Goal: Task Accomplishment & Management: Complete application form

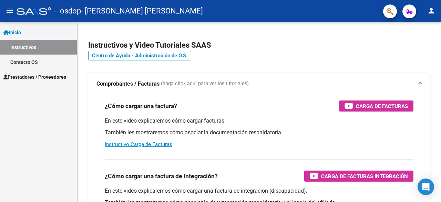
click at [34, 79] on span "Prestadores / Proveedores" at bounding box center [34, 77] width 63 height 8
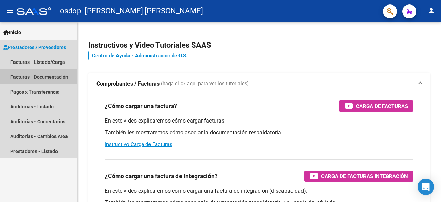
click at [48, 75] on link "Facturas - Documentación" at bounding box center [38, 76] width 77 height 15
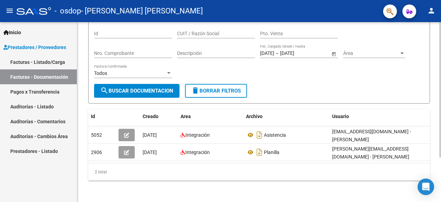
click at [441, 129] on div at bounding box center [440, 133] width 2 height 135
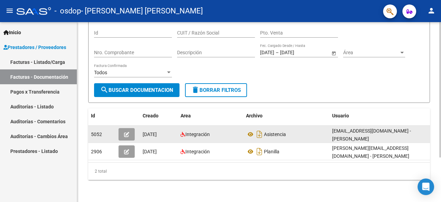
click at [290, 138] on datatable-body-cell "Asistencia" at bounding box center [286, 133] width 86 height 17
click at [252, 132] on icon at bounding box center [250, 134] width 9 height 8
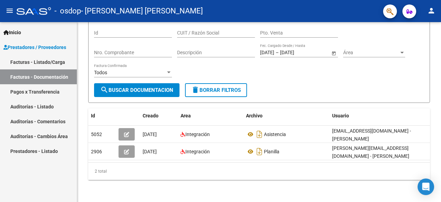
click at [53, 64] on link "Facturas - Listado/Carga" at bounding box center [38, 61] width 77 height 15
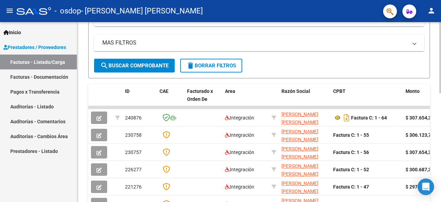
click at [441, 135] on div at bounding box center [440, 117] width 2 height 71
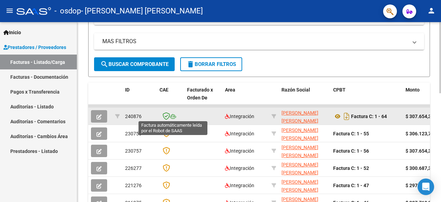
click at [174, 116] on icon at bounding box center [173, 116] width 6 height 5
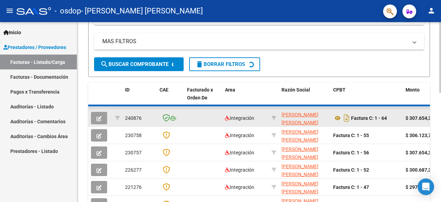
scroll to position [119, 0]
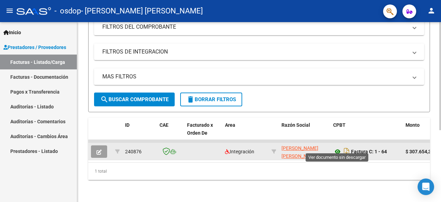
click at [337, 147] on icon at bounding box center [337, 151] width 9 height 8
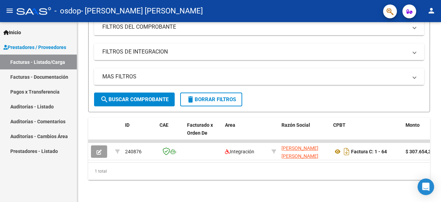
click at [37, 58] on link "Facturas - Listado/Carga" at bounding box center [38, 61] width 77 height 15
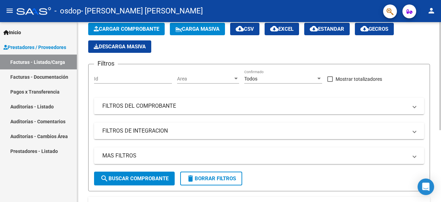
scroll to position [0, 0]
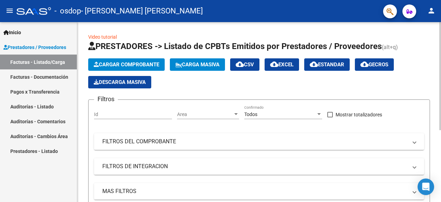
click at [438, 48] on div "Video tutorial PRESTADORES -> Listado de CPBTs Emitidos por Prestadores / Prove…" at bounding box center [260, 169] width 366 height 294
click at [25, 75] on link "Facturas - Documentación" at bounding box center [38, 76] width 77 height 15
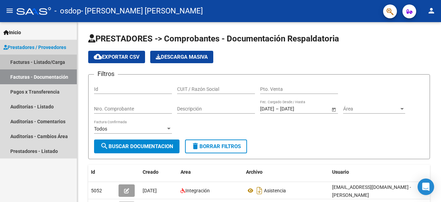
click at [37, 60] on link "Facturas - Listado/Carga" at bounding box center [38, 61] width 77 height 15
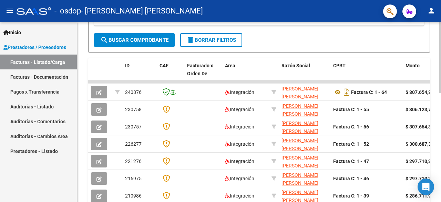
scroll to position [175, 0]
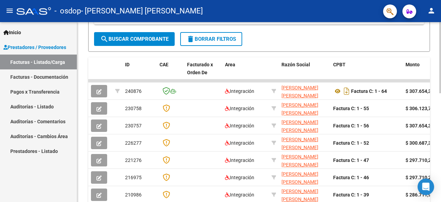
click at [441, 137] on div at bounding box center [440, 127] width 2 height 71
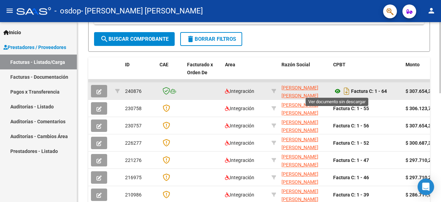
click at [338, 90] on icon at bounding box center [337, 91] width 9 height 8
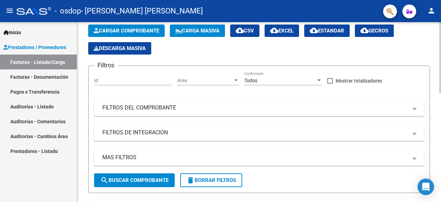
scroll to position [47, 0]
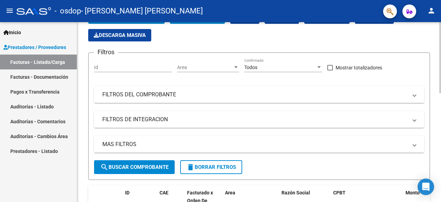
click at [438, 83] on div "Video tutorial PRESTADORES -> Listado de CPBTs Emitidos por Prestadores / Prove…" at bounding box center [260, 199] width 366 height 449
click at [298, 96] on mat-panel-title "FILTROS DEL COMPROBANTE" at bounding box center [254, 95] width 305 height 8
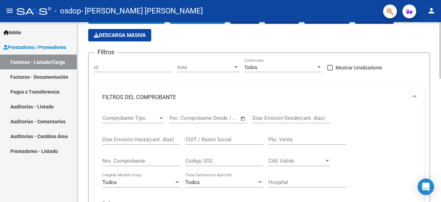
click at [298, 96] on mat-panel-title "FILTROS DEL COMPROBANTE" at bounding box center [254, 97] width 305 height 8
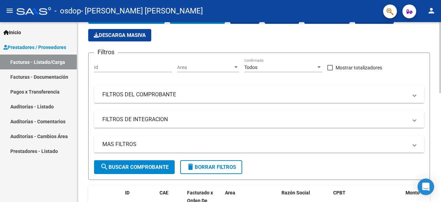
click at [284, 118] on mat-panel-title "FILTROS DE INTEGRACION" at bounding box center [254, 119] width 305 height 8
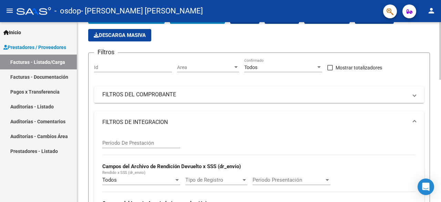
click at [141, 145] on input "Período De Prestación" at bounding box center [141, 143] width 78 height 6
click at [194, 126] on mat-expansion-panel-header "FILTROS DE INTEGRACION" at bounding box center [259, 122] width 330 height 22
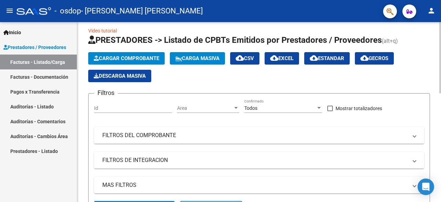
scroll to position [0, 0]
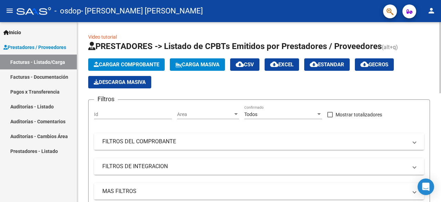
click at [441, 72] on div at bounding box center [440, 57] width 2 height 71
click at [351, 147] on mat-expansion-panel-header "FILTROS DEL COMPROBANTE" at bounding box center [259, 141] width 330 height 17
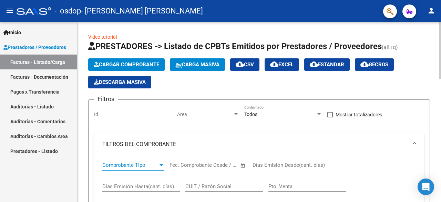
click at [148, 162] on span "Comprobante Tipo" at bounding box center [130, 165] width 56 height 6
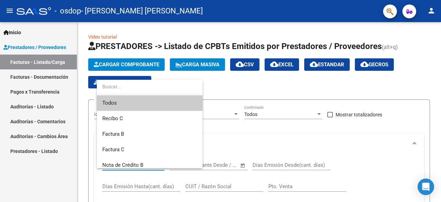
click at [283, 149] on div at bounding box center [220, 101] width 441 height 202
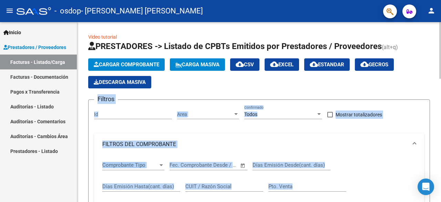
drag, startPoint x: 439, startPoint y: 71, endPoint x: 441, endPoint y: 80, distance: 8.4
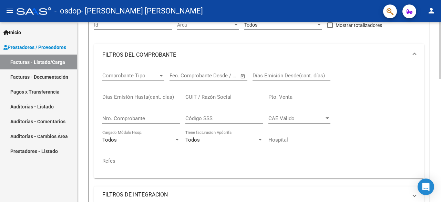
scroll to position [90, 0]
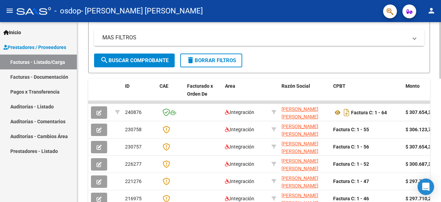
click at [440, 144] on div at bounding box center [440, 136] width 2 height 57
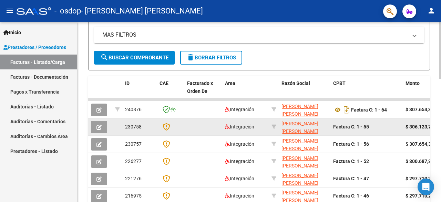
click at [170, 124] on div at bounding box center [171, 127] width 22 height 8
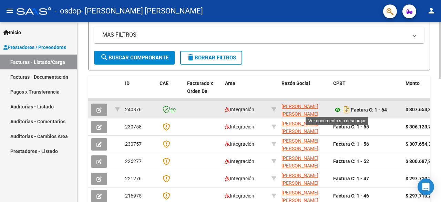
click at [339, 110] on icon at bounding box center [337, 109] width 9 height 8
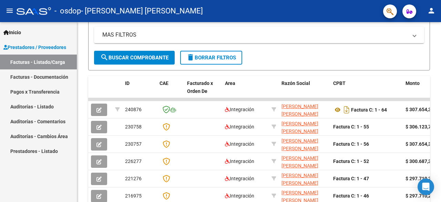
click at [38, 94] on link "Pagos x Transferencia" at bounding box center [38, 91] width 77 height 15
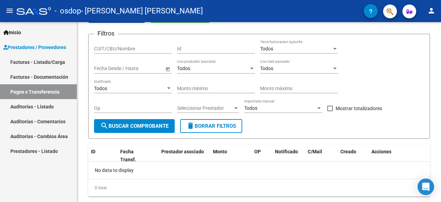
scroll to position [57, 0]
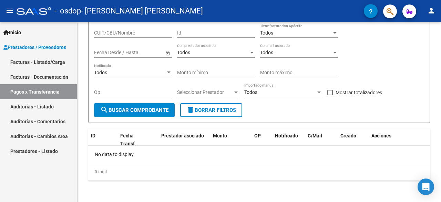
click at [58, 44] on span "Prestadores / Proveedores" at bounding box center [34, 47] width 63 height 8
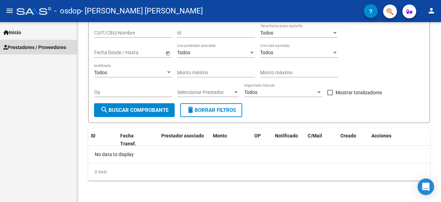
click at [58, 44] on span "Prestadores / Proveedores" at bounding box center [34, 47] width 63 height 8
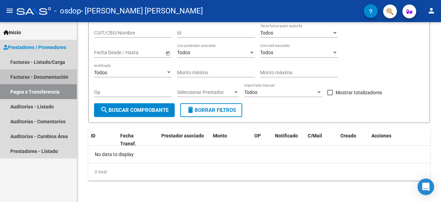
click at [46, 78] on link "Facturas - Documentación" at bounding box center [38, 76] width 77 height 15
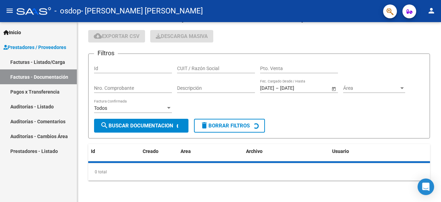
scroll to position [59, 0]
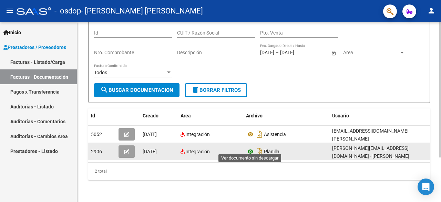
click at [250, 147] on icon at bounding box center [250, 151] width 9 height 8
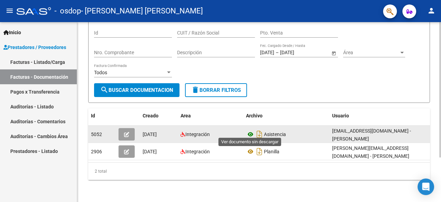
click at [248, 130] on icon at bounding box center [250, 134] width 9 height 8
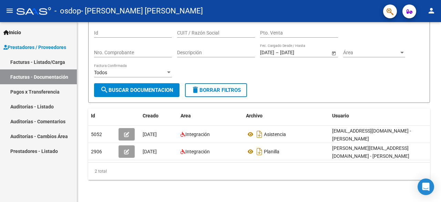
click at [42, 56] on link "Facturas - Listado/Carga" at bounding box center [38, 61] width 77 height 15
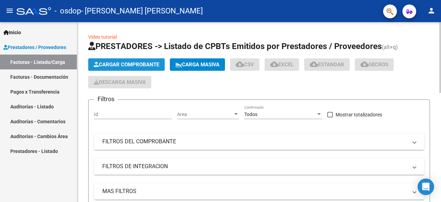
click at [146, 63] on span "Cargar Comprobante" at bounding box center [126, 64] width 65 height 6
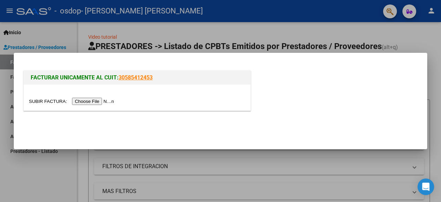
click at [104, 101] on input "file" at bounding box center [72, 101] width 87 height 7
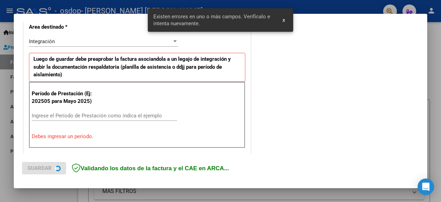
scroll to position [168, 0]
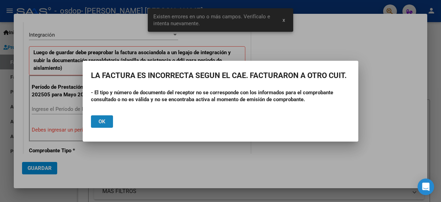
click at [103, 118] on span "Ok" at bounding box center [102, 121] width 7 height 6
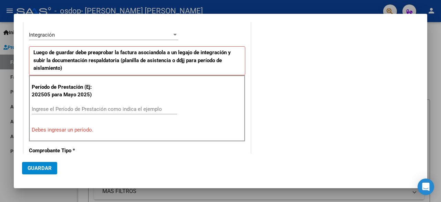
scroll to position [0, 0]
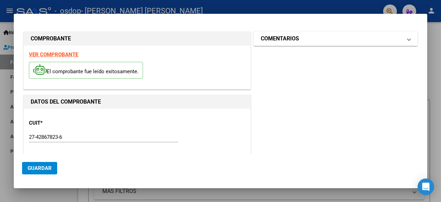
click at [395, 35] on mat-panel-title "COMENTARIOS" at bounding box center [331, 38] width 141 height 8
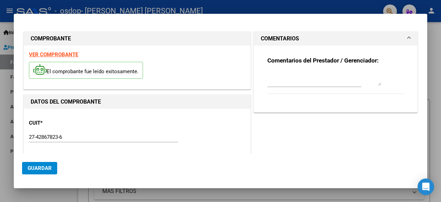
click at [395, 35] on mat-panel-title "COMENTARIOS" at bounding box center [331, 38] width 141 height 8
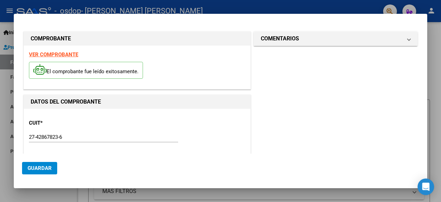
click at [72, 52] on strong "VER COMPROBANTE" at bounding box center [53, 54] width 49 height 6
click at [432, 94] on div at bounding box center [220, 101] width 441 height 202
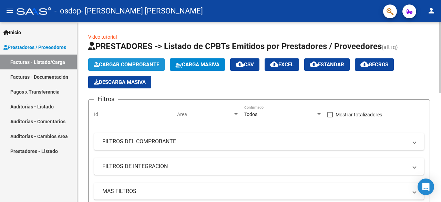
click at [145, 63] on span "Cargar Comprobante" at bounding box center [126, 64] width 65 height 6
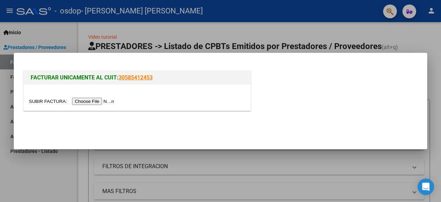
click at [107, 102] on input "file" at bounding box center [72, 101] width 87 height 7
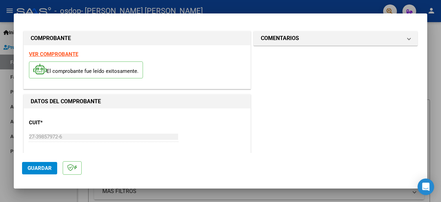
click at [69, 60] on div "El comprobante fue leído exitosamente." at bounding box center [137, 71] width 216 height 26
click at [65, 57] on strong "VER COMPROBANTE" at bounding box center [53, 54] width 49 height 6
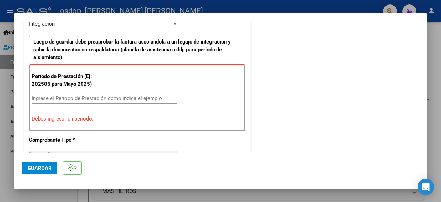
scroll to position [181, 0]
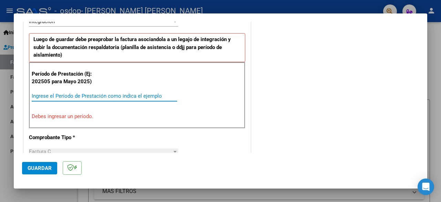
click at [103, 95] on input "Ingrese el Período de Prestación como indica el ejemplo" at bounding box center [104, 96] width 145 height 6
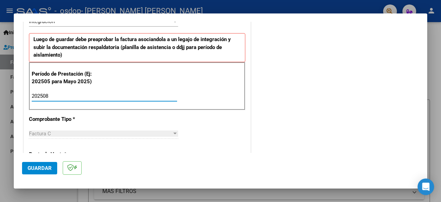
type input "202508"
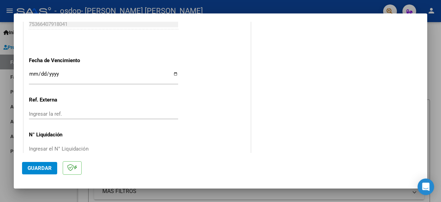
scroll to position [489, 0]
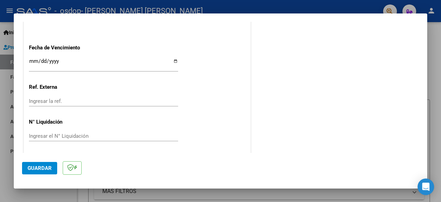
click at [92, 71] on div "Ingresar la fecha" at bounding box center [103, 67] width 149 height 21
click at [43, 169] on span "Guardar" at bounding box center [40, 168] width 24 height 6
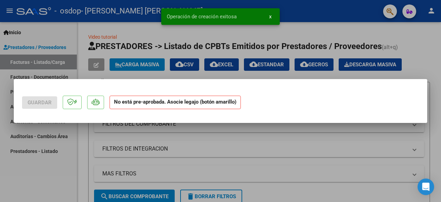
scroll to position [0, 0]
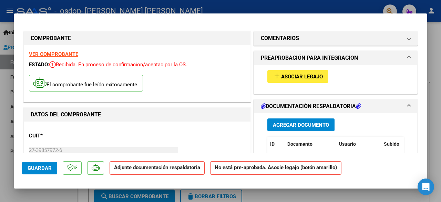
drag, startPoint x: 428, startPoint y: 45, endPoint x: 430, endPoint y: 55, distance: 9.9
click at [430, 55] on div at bounding box center [220, 101] width 441 height 202
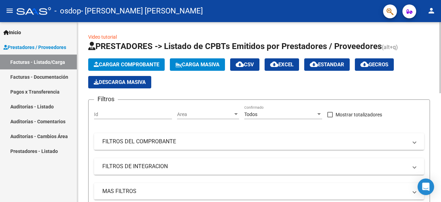
click at [423, 86] on div "Cargar Comprobante Carga Masiva cloud_download CSV cloud_download EXCEL cloud_d…" at bounding box center [259, 73] width 342 height 30
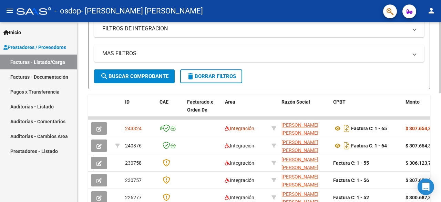
scroll to position [140, 0]
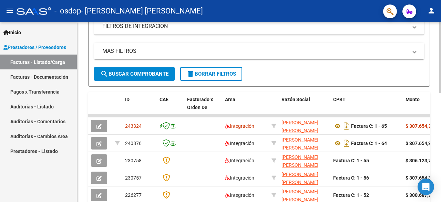
click at [441, 116] on div at bounding box center [440, 113] width 2 height 71
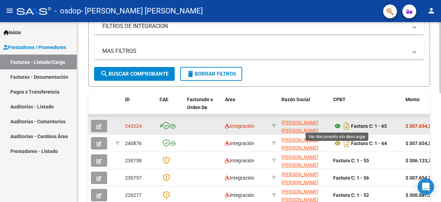
click at [336, 128] on icon at bounding box center [337, 126] width 9 height 8
click at [340, 126] on icon at bounding box center [337, 126] width 9 height 8
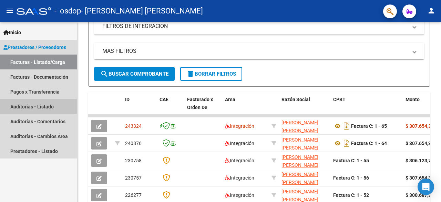
click at [30, 108] on link "Auditorías - Listado" at bounding box center [38, 106] width 77 height 15
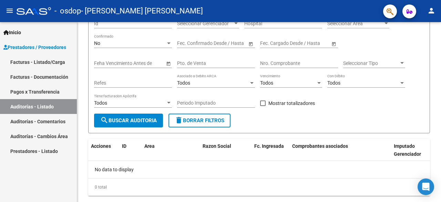
scroll to position [81, 0]
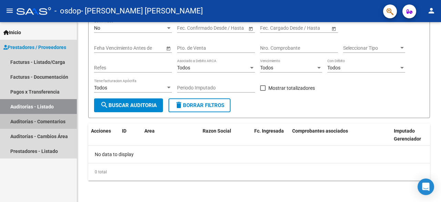
click at [36, 117] on link "Auditorías - Comentarios" at bounding box center [38, 121] width 77 height 15
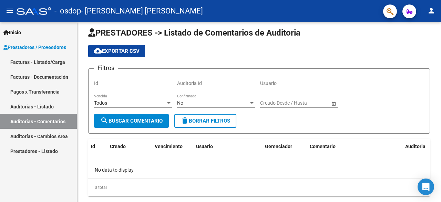
scroll to position [21, 0]
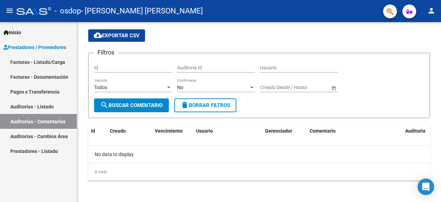
click at [51, 84] on link "Pagos x Transferencia" at bounding box center [38, 91] width 77 height 15
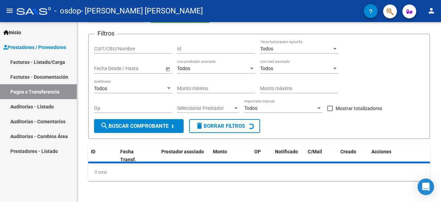
scroll to position [57, 0]
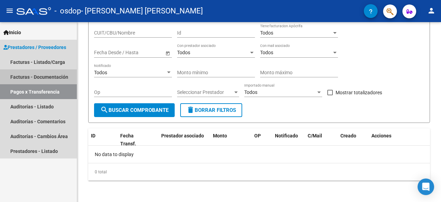
click at [53, 73] on link "Facturas - Documentación" at bounding box center [38, 76] width 77 height 15
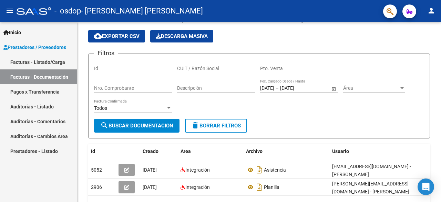
scroll to position [59, 0]
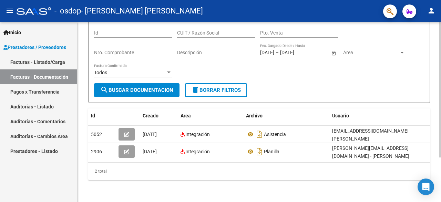
drag, startPoint x: 240, startPoint y: 155, endPoint x: 284, endPoint y: 173, distance: 47.3
click at [284, 173] on div "Id Creado Area Archivo Usuario Acción 5052 [DATE] Integración Asistencia [EMAIL…" at bounding box center [259, 143] width 342 height 71
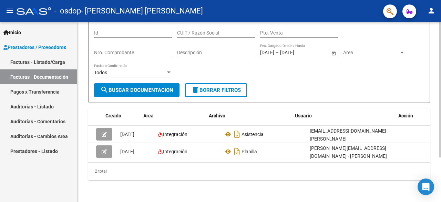
scroll to position [0, 37]
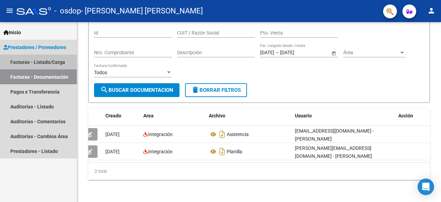
click at [48, 64] on link "Facturas - Listado/Carga" at bounding box center [38, 61] width 77 height 15
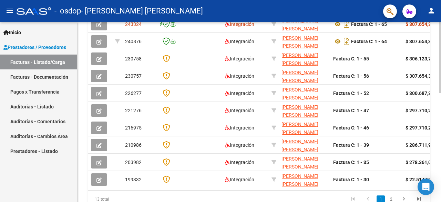
scroll to position [274, 0]
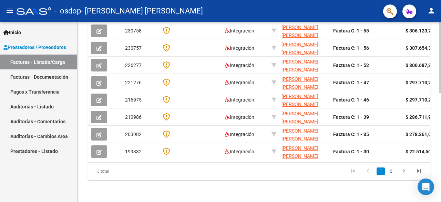
click at [441, 190] on div at bounding box center [440, 166] width 2 height 71
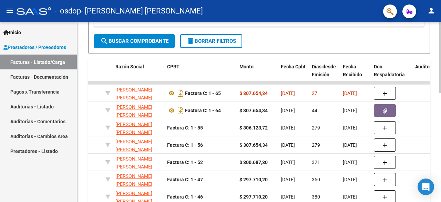
scroll to position [176, 0]
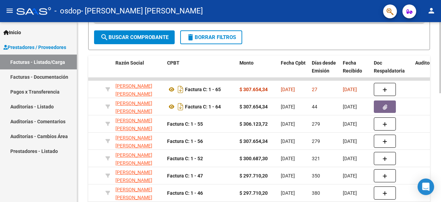
click at [437, 116] on div "Video tutorial PRESTADORES -> Listado de CPBTs Emitidos por Prestadores / Prove…" at bounding box center [260, 70] width 366 height 449
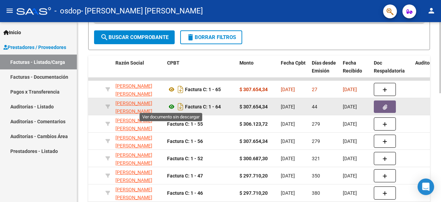
click at [174, 104] on icon at bounding box center [171, 106] width 9 height 8
